Goal: Task Accomplishment & Management: Manage account settings

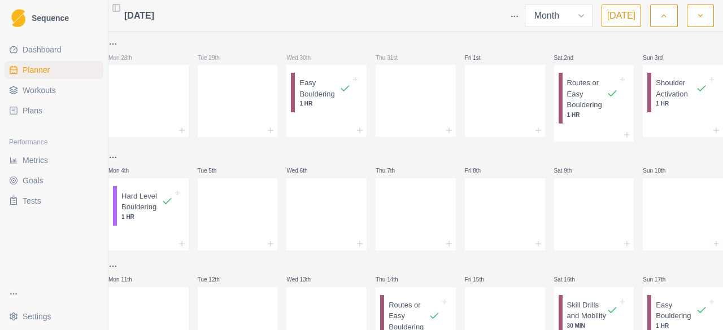
select select "month"
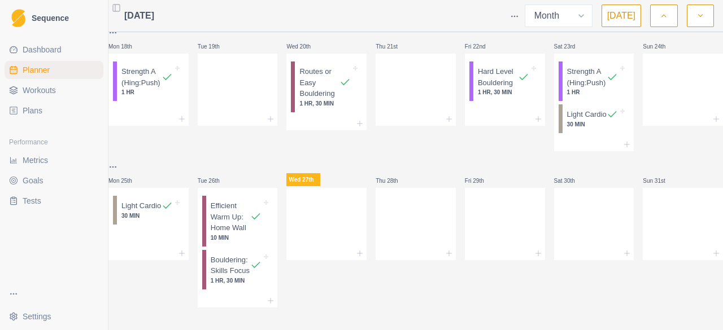
click at [41, 156] on span "Metrics" at bounding box center [35, 160] width 25 height 11
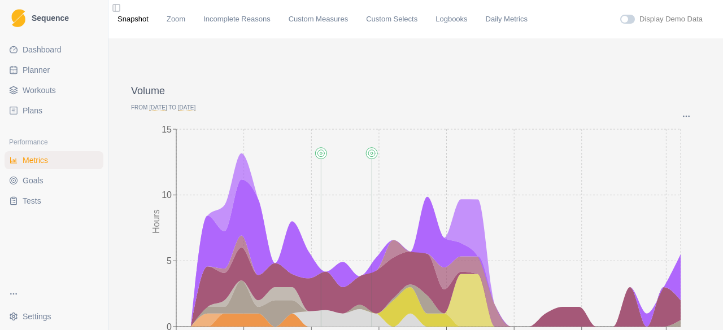
click at [682, 115] on button "Options" at bounding box center [686, 116] width 10 height 9
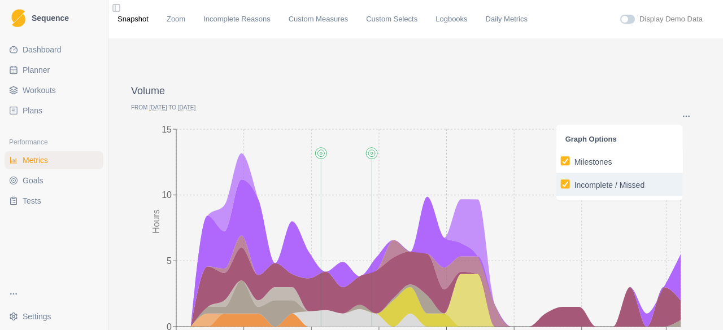
click at [601, 187] on p "Incomplete / Missed" at bounding box center [609, 186] width 71 height 12
click at [561, 185] on input "Incomplete / Missed" at bounding box center [560, 184] width 1 height 1
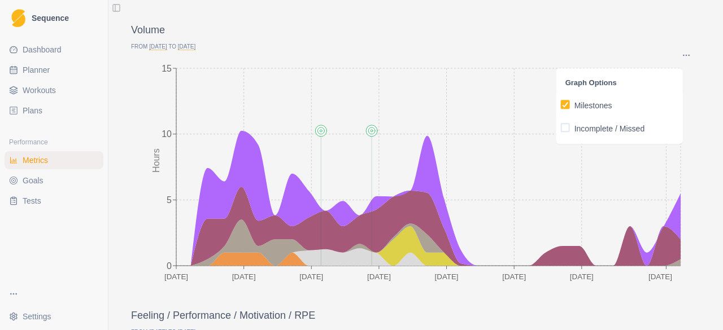
scroll to position [56, 0]
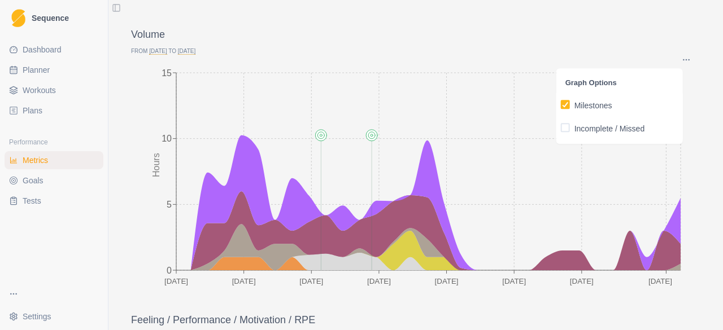
click at [36, 72] on span "Planner" at bounding box center [36, 69] width 27 height 11
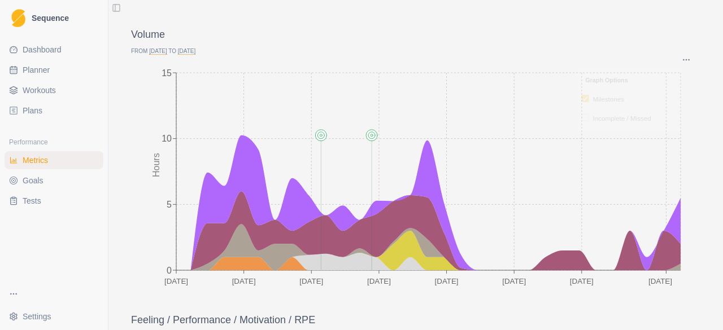
select select "month"
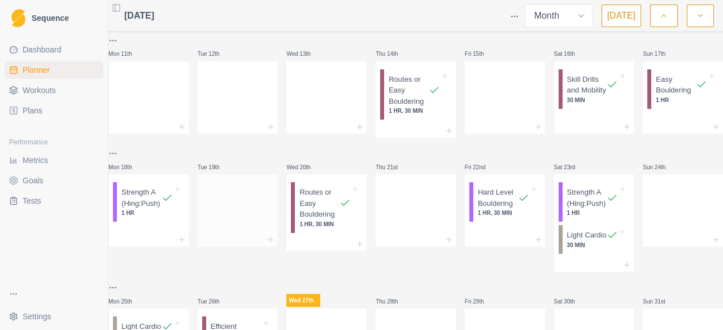
scroll to position [392, 0]
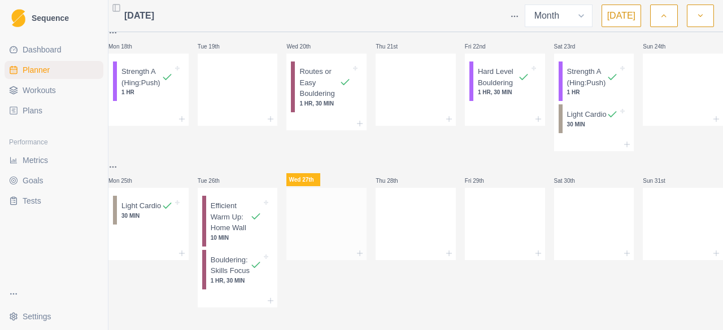
click at [307, 207] on div at bounding box center [326, 222] width 80 height 50
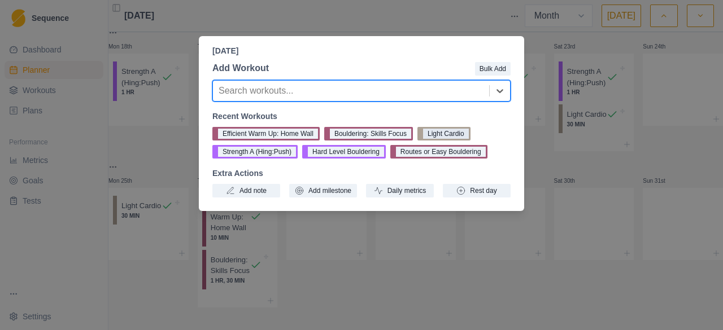
click at [438, 133] on button "Light Cardio" at bounding box center [443, 134] width 53 height 14
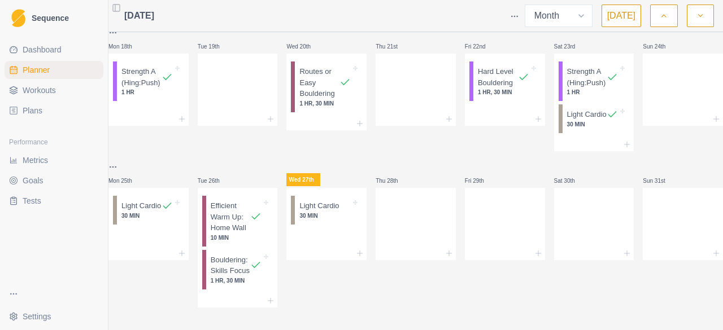
click at [28, 50] on span "Dashboard" at bounding box center [42, 49] width 39 height 11
